Goal: Transaction & Acquisition: Purchase product/service

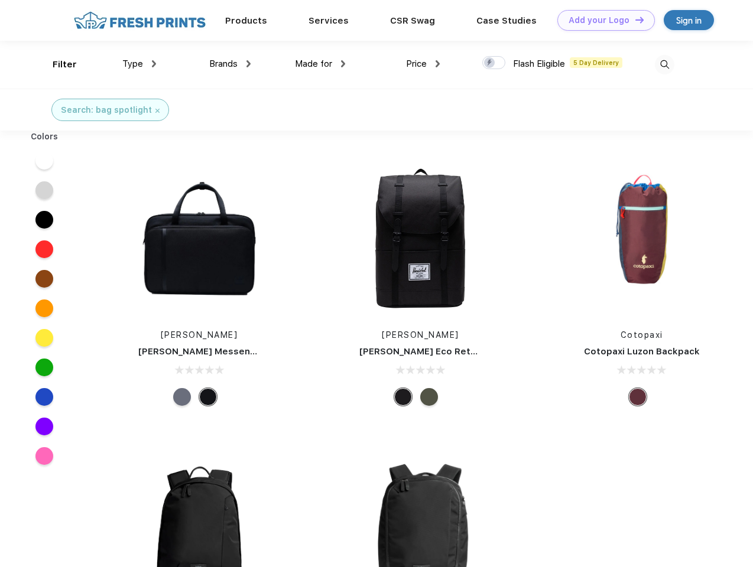
scroll to position [1, 0]
click at [602, 20] on link "Add your Logo Design Tool" at bounding box center [606, 20] width 98 height 21
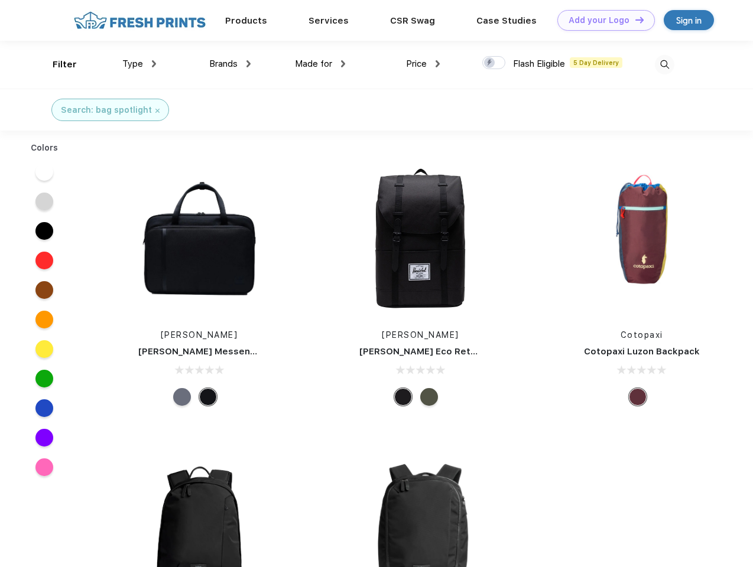
click at [0, 0] on div "Design Tool" at bounding box center [0, 0] width 0 height 0
click at [634, 20] on link "Add your Logo Design Tool" at bounding box center [606, 20] width 98 height 21
click at [57, 64] on div "Filter" at bounding box center [65, 65] width 24 height 14
click at [139, 64] on span "Type" at bounding box center [132, 64] width 21 height 11
click at [230, 64] on span "Brands" at bounding box center [223, 64] width 28 height 11
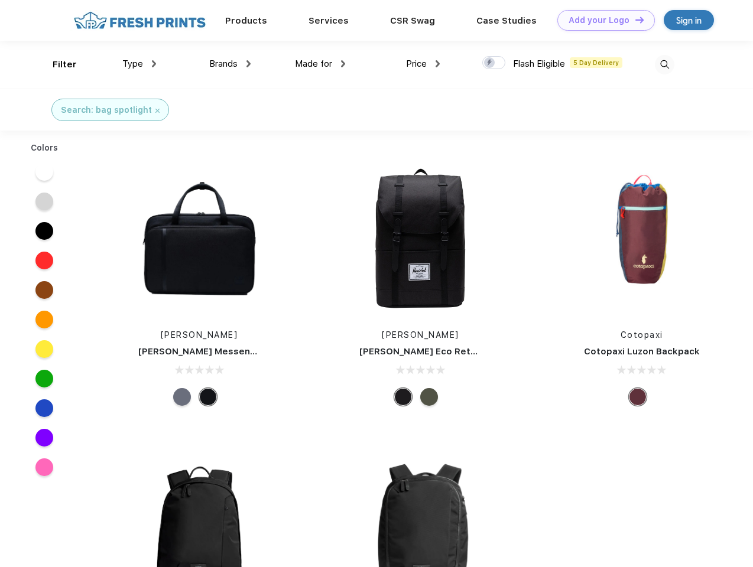
click at [320, 64] on span "Made for" at bounding box center [313, 64] width 37 height 11
click at [423, 64] on span "Price" at bounding box center [416, 64] width 21 height 11
click at [494, 63] on div at bounding box center [493, 62] width 23 height 13
click at [490, 63] on input "checkbox" at bounding box center [486, 60] width 8 height 8
click at [664, 64] on img at bounding box center [665, 65] width 20 height 20
